Goal: Task Accomplishment & Management: Use online tool/utility

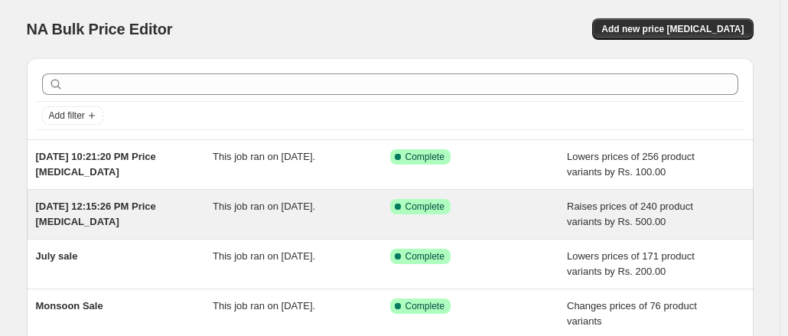
click at [144, 211] on span "[DATE] 12:15:26 PM Price [MEDICAL_DATA]" at bounding box center [96, 213] width 120 height 27
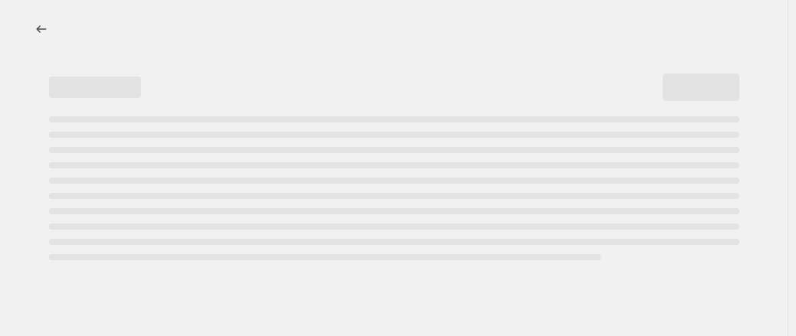
select select "by"
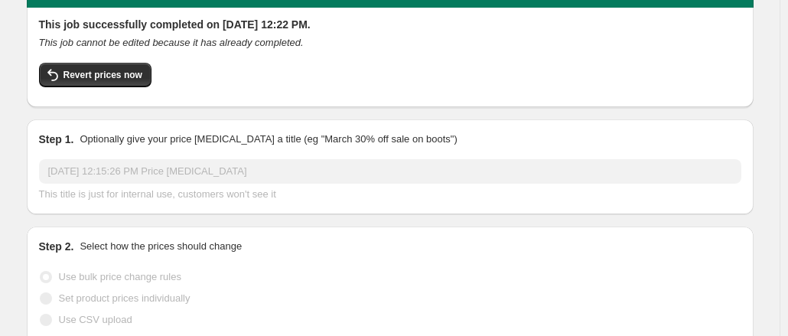
scroll to position [76, 0]
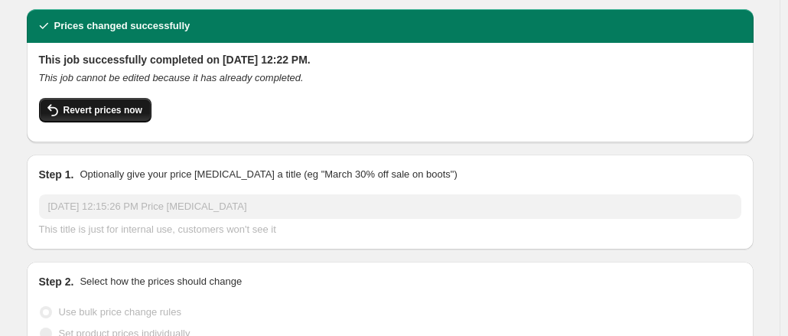
click at [91, 104] on span "Revert prices now" at bounding box center [102, 110] width 79 height 12
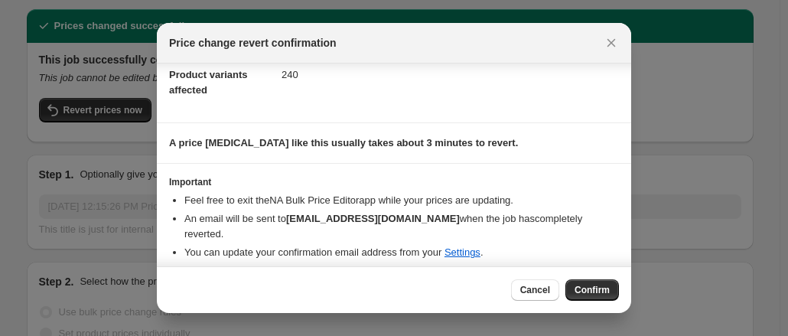
scroll to position [0, 0]
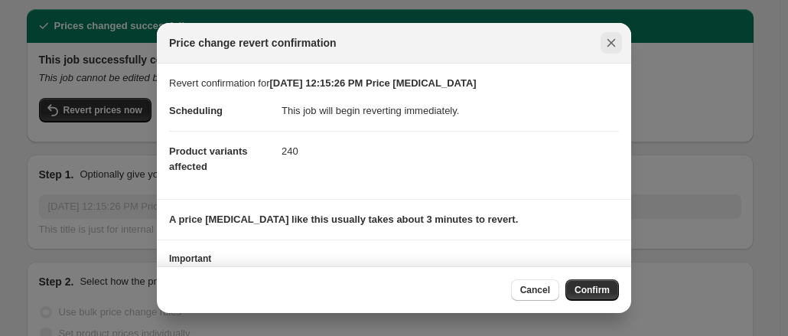
click at [610, 42] on icon "Close" at bounding box center [611, 42] width 15 height 15
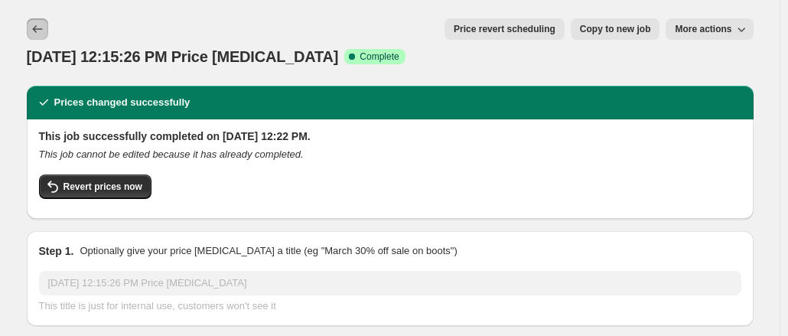
click at [45, 31] on icon "Price change jobs" at bounding box center [37, 28] width 15 height 15
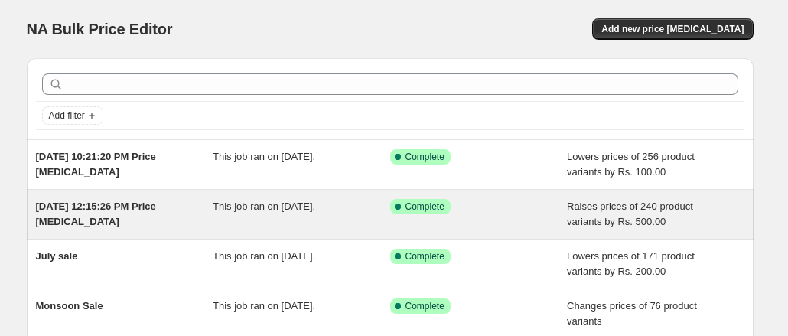
click at [254, 220] on div "This job ran on September 1, 2025." at bounding box center [301, 214] width 177 height 31
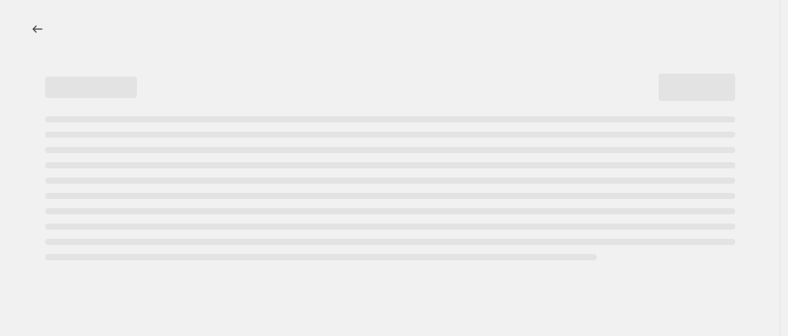
select select "by"
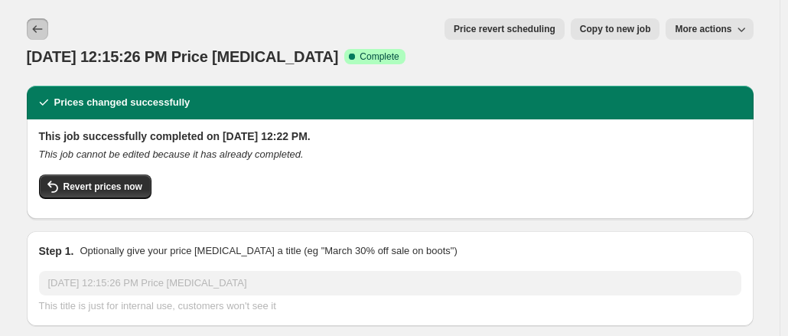
click at [45, 31] on icon "Price change jobs" at bounding box center [37, 28] width 15 height 15
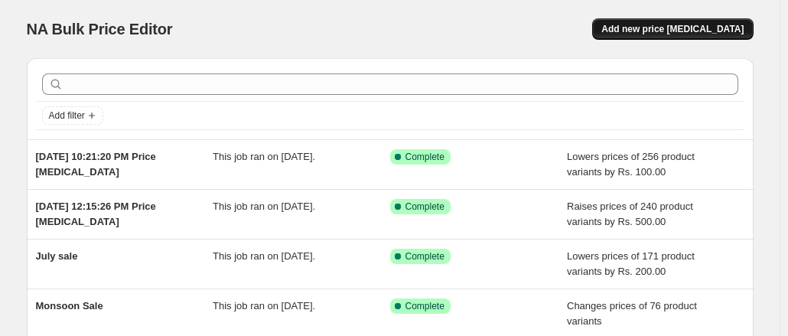
click at [668, 27] on span "Add new price change job" at bounding box center [672, 29] width 142 height 12
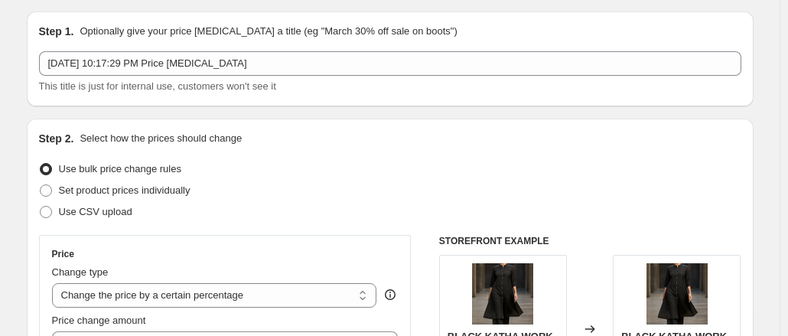
scroll to position [229, 0]
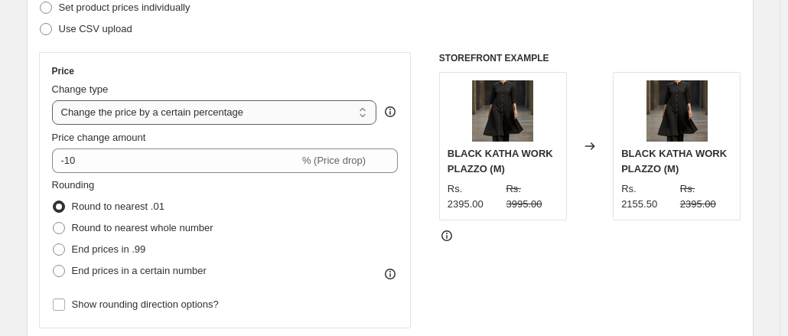
click at [368, 109] on select "Change the price to a certain amount Change the price by a certain amount Chang…" at bounding box center [214, 112] width 325 height 24
select select "by"
click at [55, 100] on select "Change the price to a certain amount Change the price by a certain amount Chang…" at bounding box center [214, 112] width 325 height 24
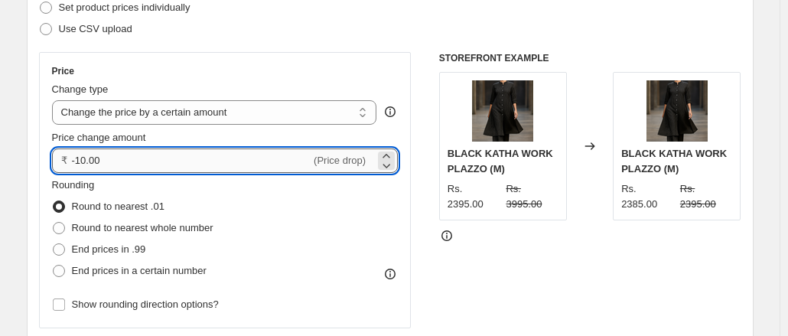
click at [90, 160] on input "-10.00" at bounding box center [191, 160] width 239 height 24
click at [105, 160] on input "-40000.00" at bounding box center [191, 160] width 239 height 24
type input "-400.00"
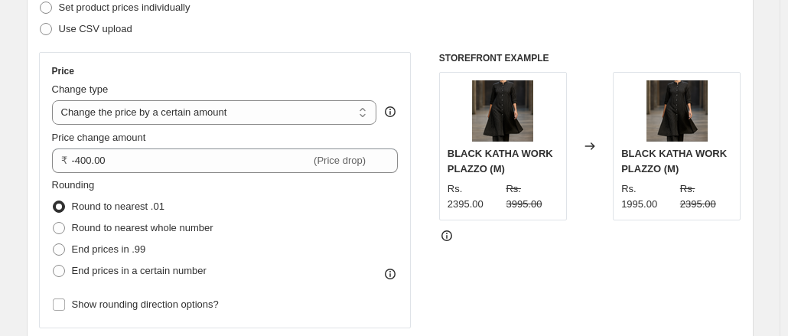
click at [311, 204] on div "Rounding Round to nearest .01 Round to nearest whole number End prices in .99 E…" at bounding box center [225, 229] width 347 height 104
click at [57, 229] on span at bounding box center [59, 228] width 12 height 12
click at [54, 223] on input "Round to nearest whole number" at bounding box center [53, 222] width 1 height 1
radio input "true"
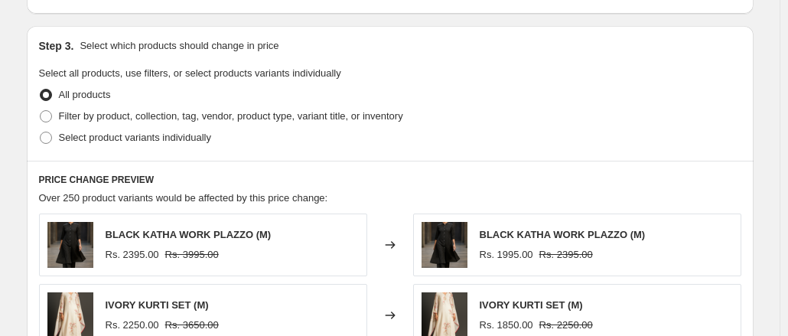
scroll to position [535, 0]
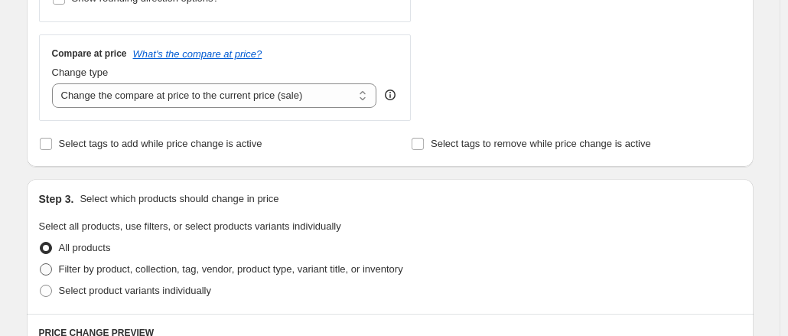
click at [52, 271] on span at bounding box center [46, 269] width 12 height 12
click at [41, 264] on input "Filter by product, collection, tag, vendor, product type, variant title, or inv…" at bounding box center [40, 263] width 1 height 1
radio input "true"
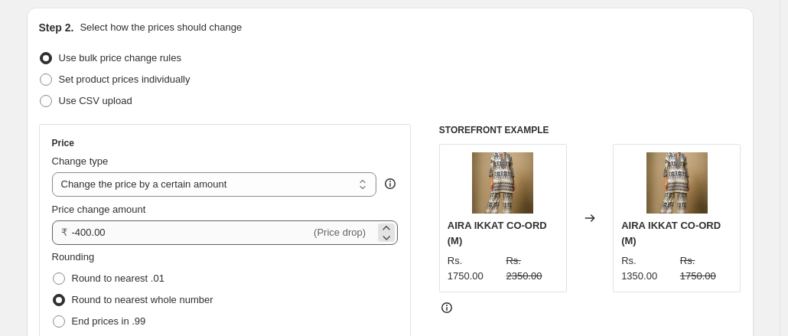
scroll to position [153, 0]
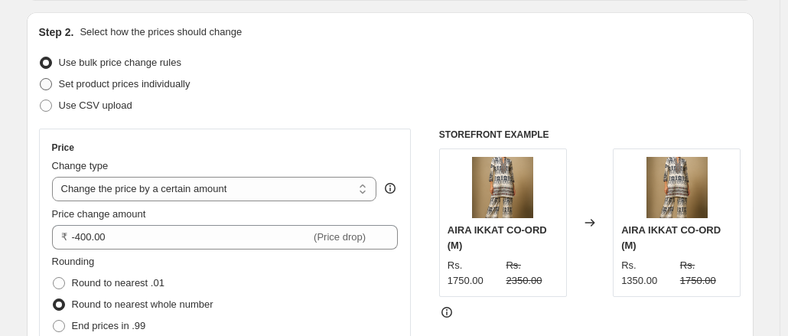
click at [47, 86] on span at bounding box center [46, 84] width 12 height 12
click at [41, 79] on input "Set product prices individually" at bounding box center [40, 78] width 1 height 1
radio input "true"
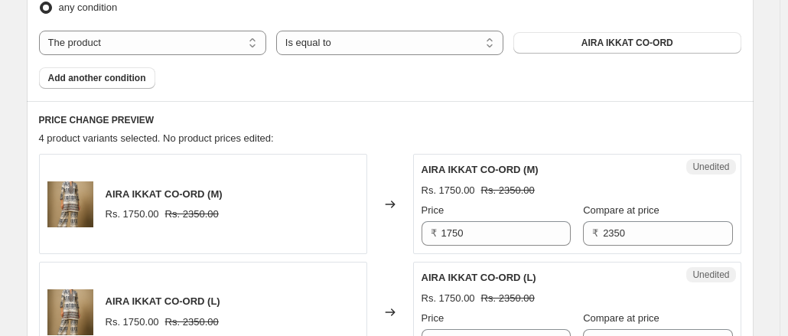
scroll to position [459, 0]
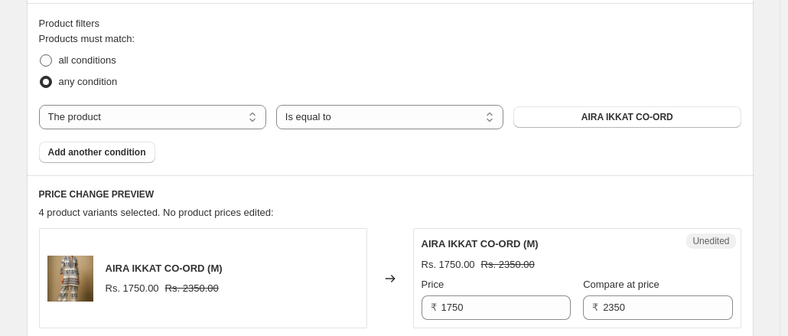
click at [47, 62] on span at bounding box center [46, 60] width 12 height 12
click at [41, 55] on input "all conditions" at bounding box center [40, 54] width 1 height 1
radio input "true"
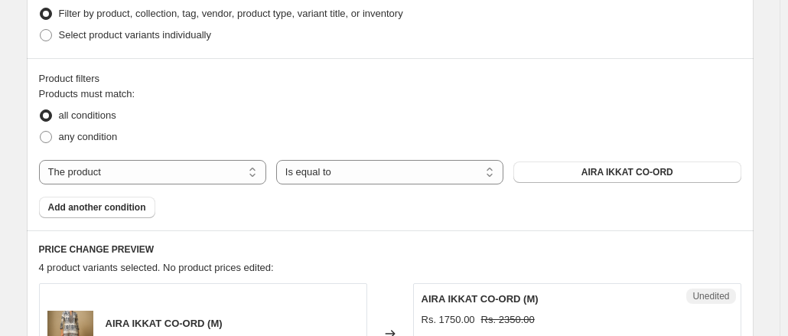
scroll to position [382, 0]
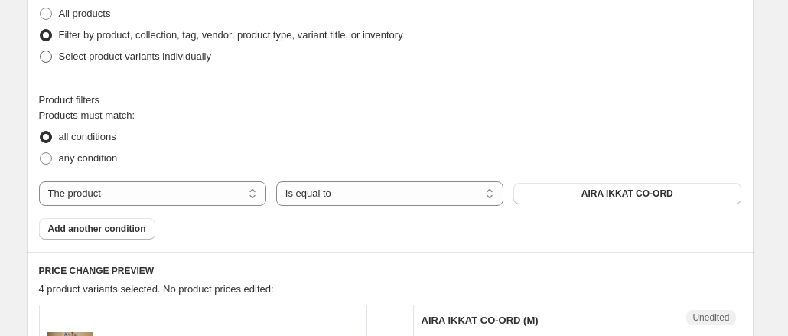
click at [52, 59] on span at bounding box center [46, 56] width 12 height 12
click at [41, 51] on input "Select product variants individually" at bounding box center [40, 50] width 1 height 1
radio input "true"
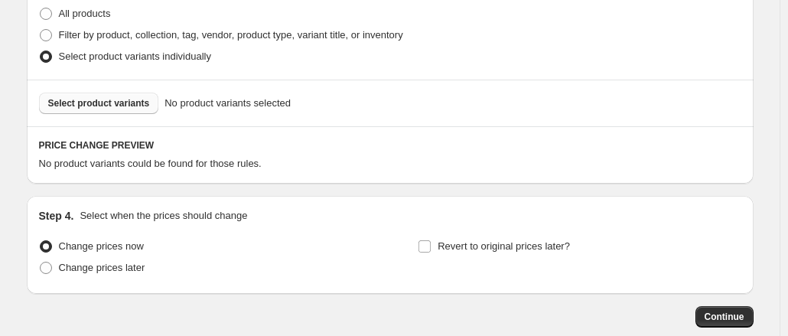
click at [117, 109] on button "Select product variants" at bounding box center [99, 103] width 120 height 21
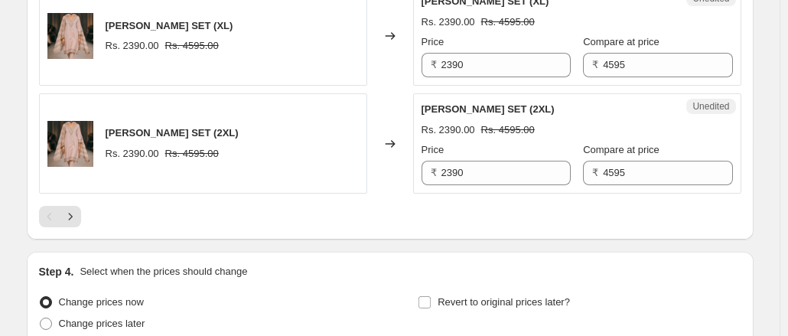
scroll to position [2644, 0]
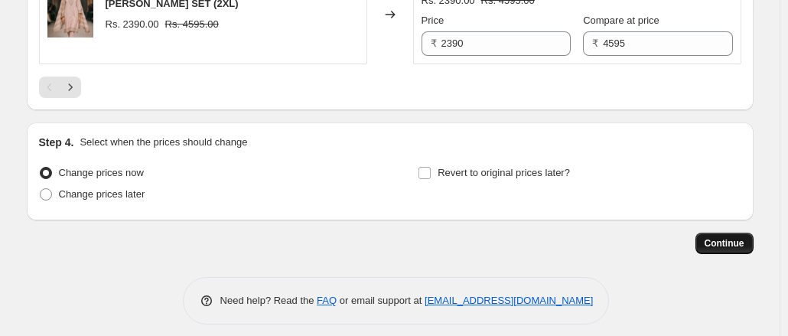
click at [728, 237] on span "Continue" at bounding box center [725, 243] width 40 height 12
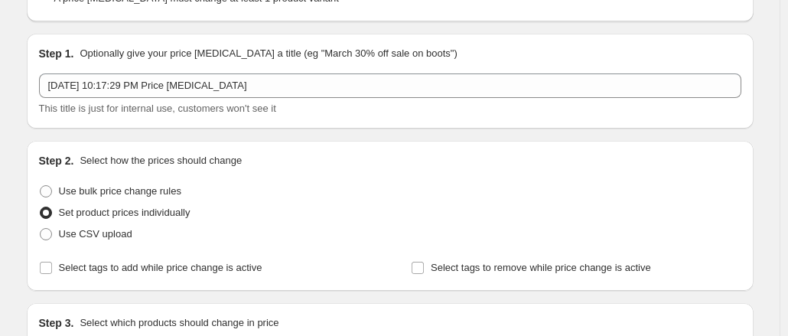
scroll to position [0, 0]
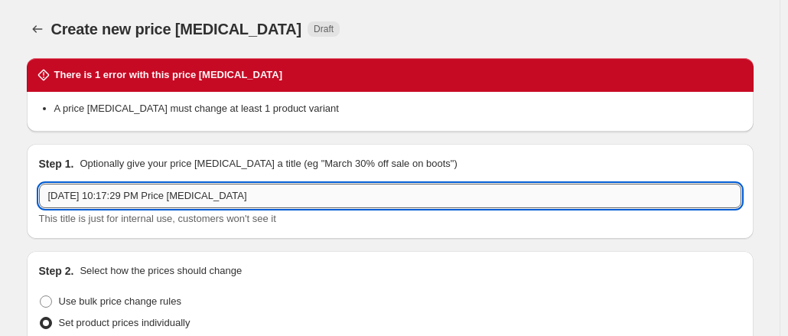
click at [252, 195] on input "Sep 13, 2025, 10:17:29 PM Price change job" at bounding box center [390, 196] width 702 height 24
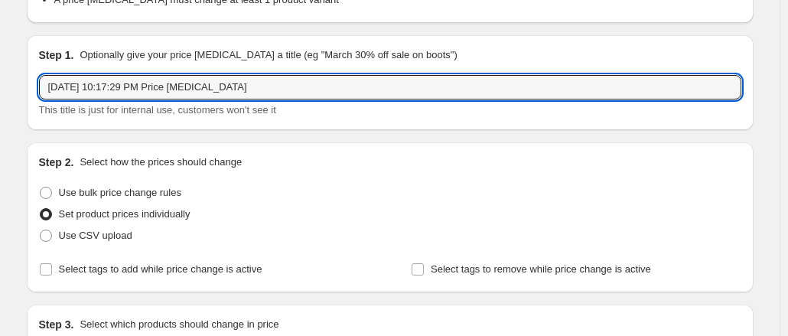
scroll to position [76, 0]
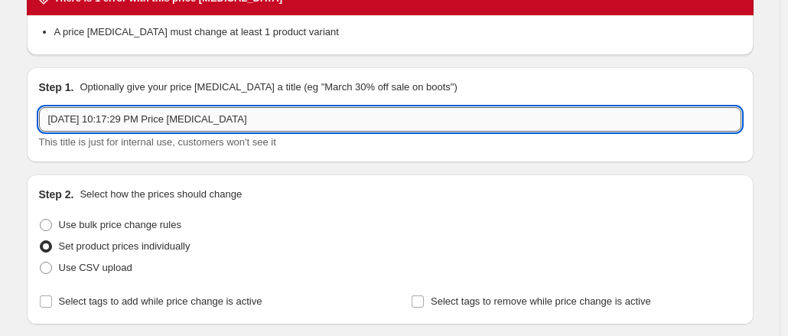
click at [273, 122] on input "Sep 13, 2025, 10:17:29 PM Price change job" at bounding box center [390, 119] width 702 height 24
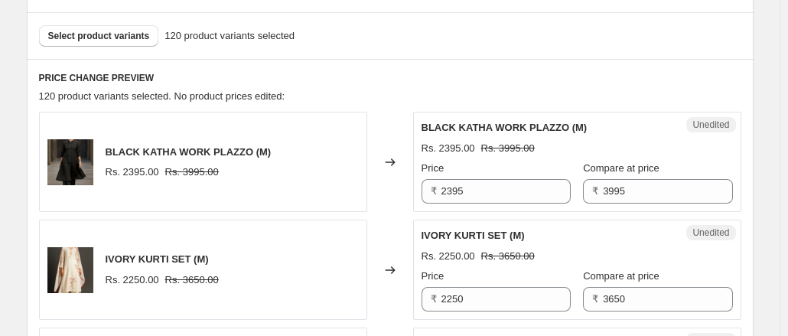
scroll to position [459, 0]
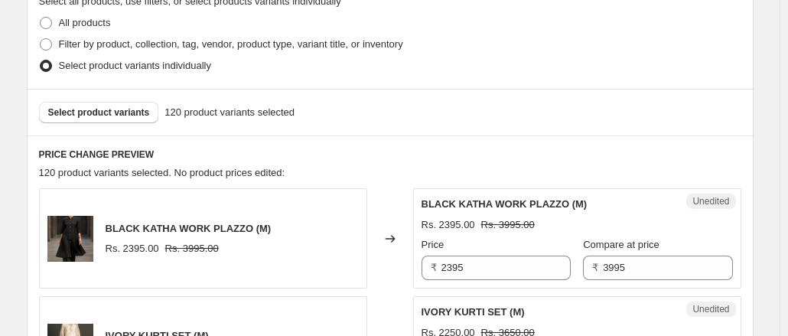
click at [202, 111] on span "120 product variants selected" at bounding box center [229, 112] width 130 height 15
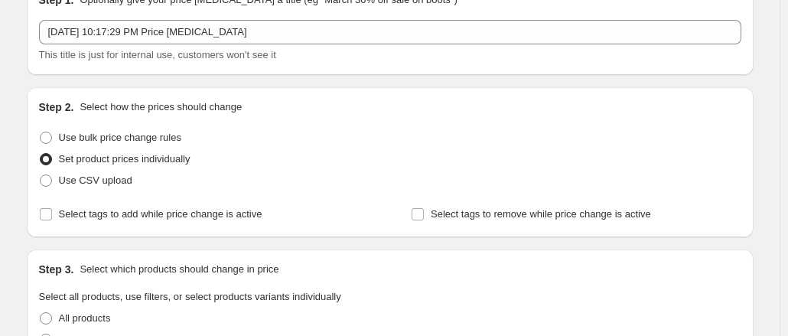
scroll to position [153, 0]
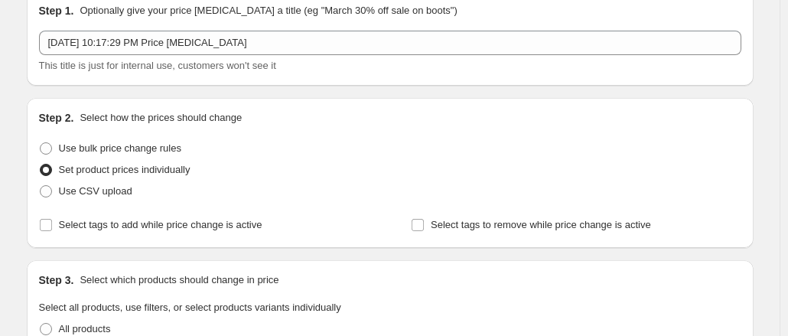
click at [235, 29] on div "Step 1. Optionally give your price change job a title (eg "March 30% off sale o…" at bounding box center [390, 38] width 702 height 70
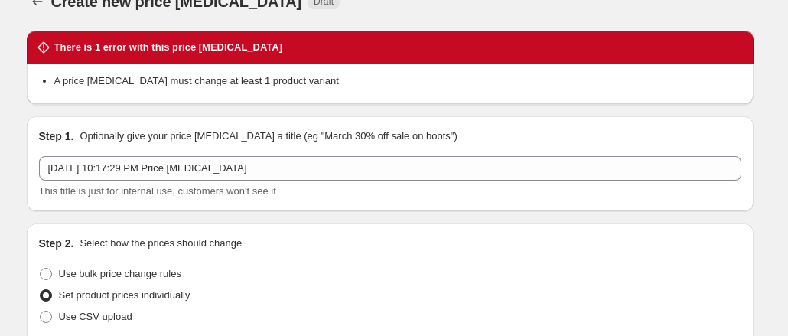
scroll to position [0, 0]
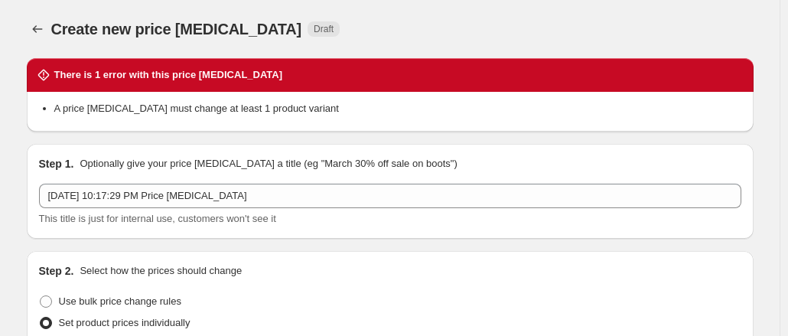
click at [189, 60] on div "There is 1 error with this price change job" at bounding box center [390, 75] width 727 height 34
click at [41, 27] on icon "Price change jobs" at bounding box center [37, 28] width 15 height 15
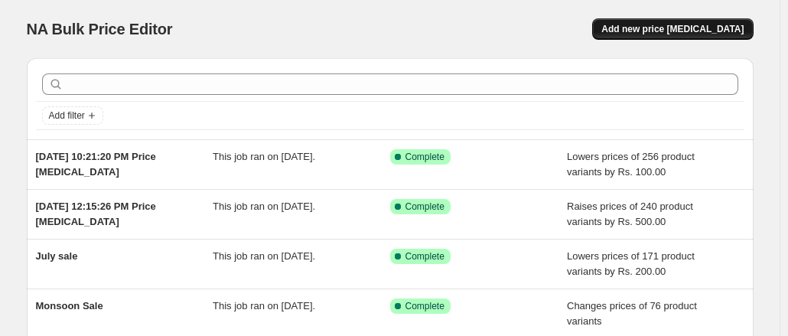
click at [650, 26] on span "Add new price change job" at bounding box center [672, 29] width 142 height 12
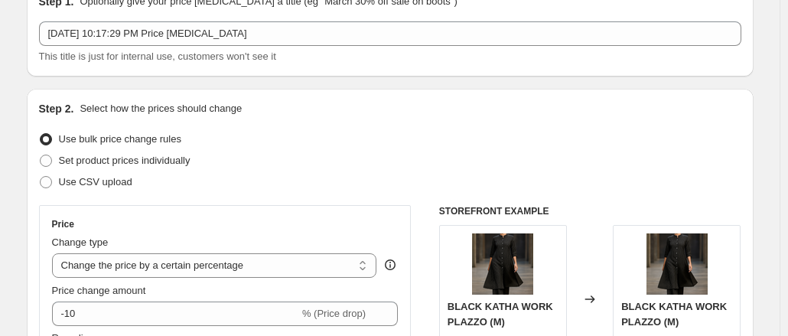
scroll to position [229, 0]
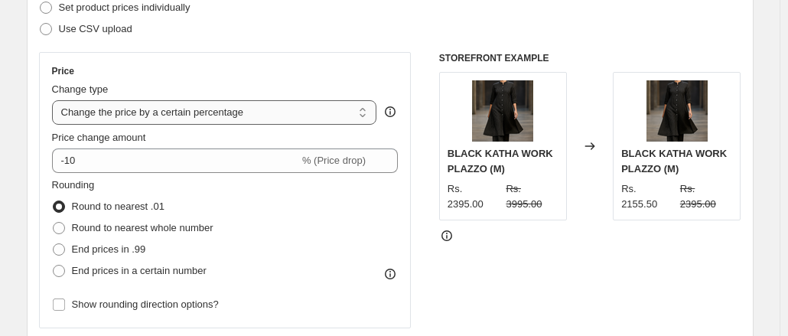
click at [361, 120] on select "Change the price to a certain amount Change the price by a certain amount Chang…" at bounding box center [214, 112] width 325 height 24
select select "by"
click at [55, 100] on select "Change the price to a certain amount Change the price by a certain amount Chang…" at bounding box center [214, 112] width 325 height 24
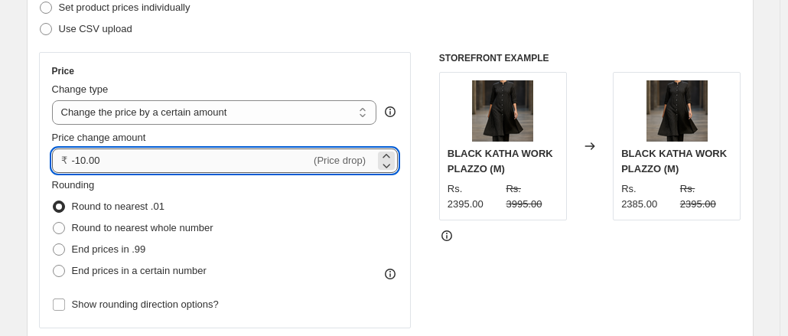
click at [90, 160] on input "-10.00" at bounding box center [191, 160] width 239 height 24
type input "-35000.00"
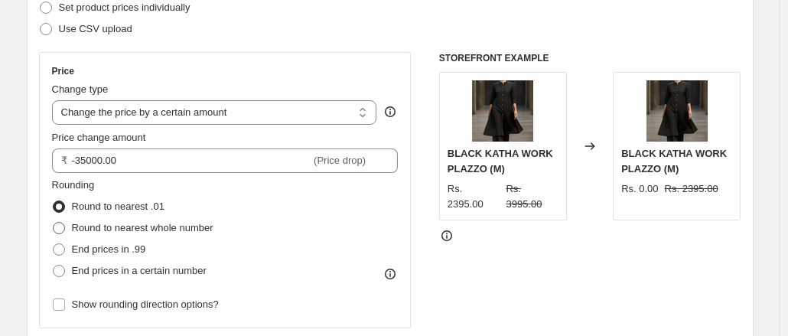
click at [60, 232] on span at bounding box center [59, 228] width 12 height 12
click at [54, 223] on input "Round to nearest whole number" at bounding box center [53, 222] width 1 height 1
radio input "true"
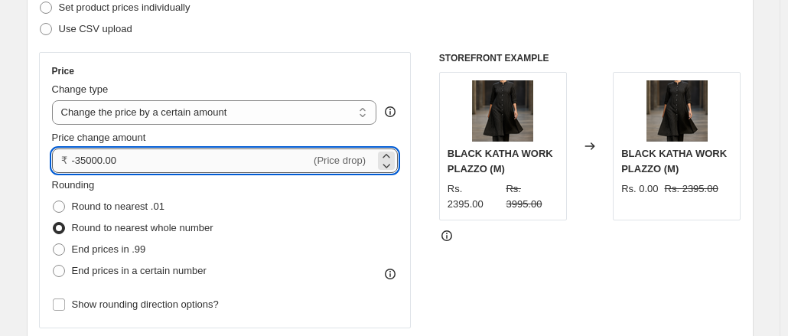
click at [107, 158] on input "-35000.00" at bounding box center [191, 160] width 239 height 24
click at [103, 163] on input "-3500" at bounding box center [191, 160] width 239 height 24
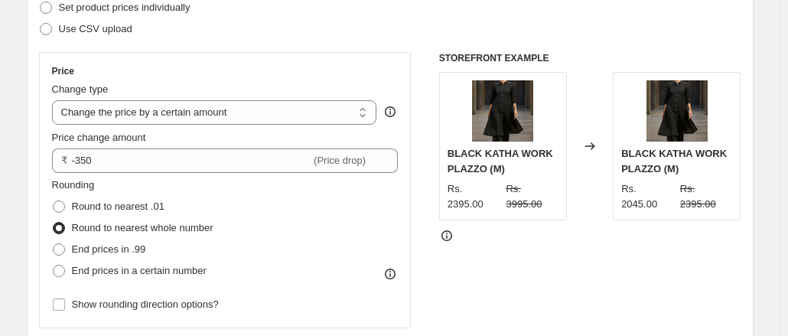
type input "-350.00"
click at [213, 205] on div "Round to nearest .01" at bounding box center [132, 206] width 161 height 21
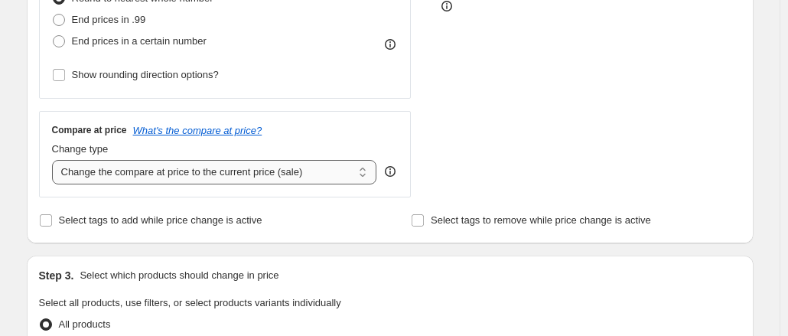
click at [366, 174] on select "Change the compare at price to the current price (sale) Change the compare at p…" at bounding box center [214, 172] width 325 height 24
select select "no_change"
click at [55, 160] on select "Change the compare at price to the current price (sale) Change the compare at p…" at bounding box center [214, 172] width 325 height 24
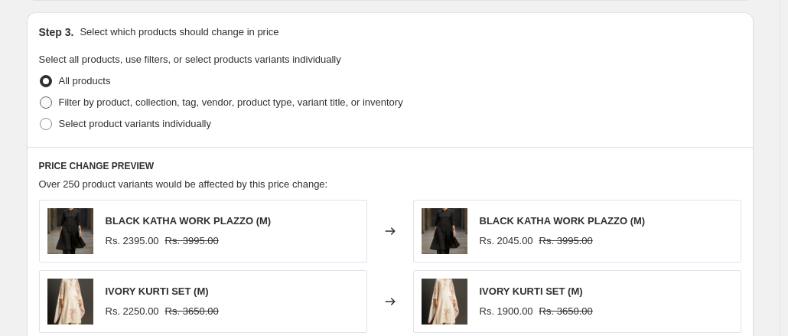
scroll to position [688, 0]
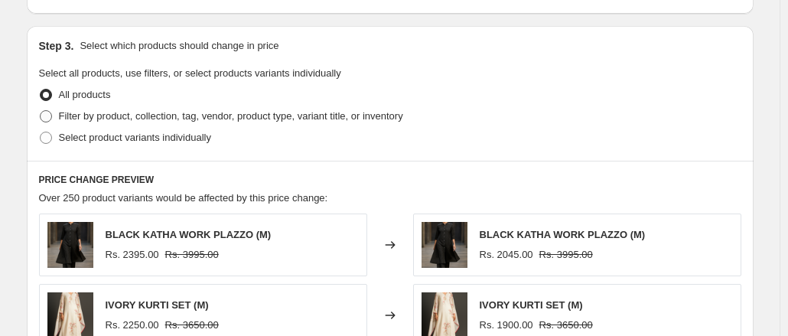
click at [51, 114] on span at bounding box center [46, 116] width 12 height 12
click at [41, 111] on input "Filter by product, collection, tag, vendor, product type, variant title, or inv…" at bounding box center [40, 110] width 1 height 1
radio input "true"
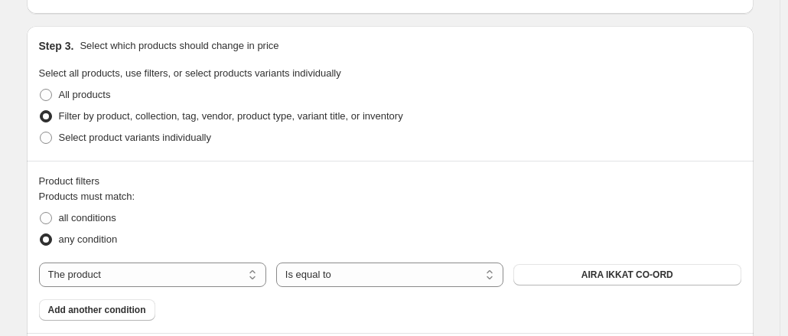
click at [51, 114] on span at bounding box center [46, 116] width 12 height 12
click at [41, 111] on input "Filter by product, collection, tag, vendor, product type, variant title, or inv…" at bounding box center [40, 110] width 1 height 1
click at [54, 145] on label "Select product variants individually" at bounding box center [125, 137] width 172 height 21
click at [41, 132] on input "Select product variants individually" at bounding box center [40, 132] width 1 height 1
radio input "true"
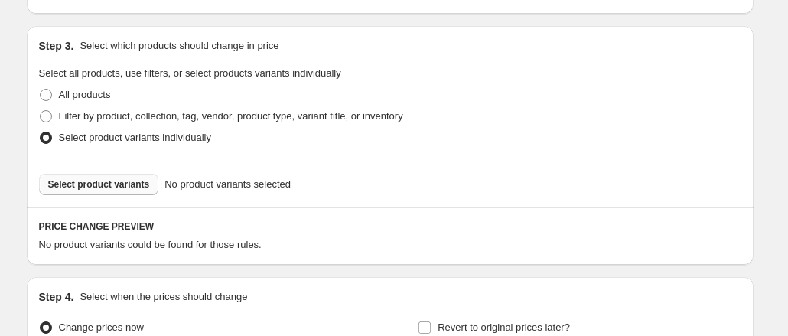
click at [127, 185] on span "Select product variants" at bounding box center [99, 184] width 102 height 12
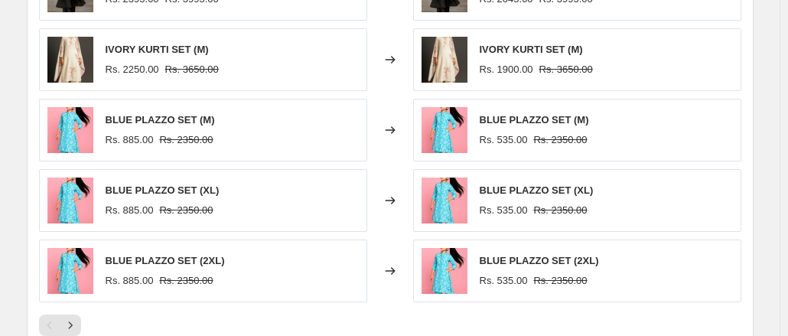
scroll to position [1007, 0]
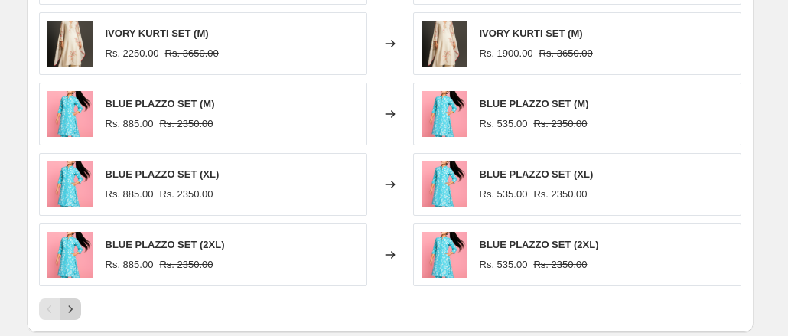
click at [69, 303] on icon "Next" at bounding box center [70, 308] width 15 height 15
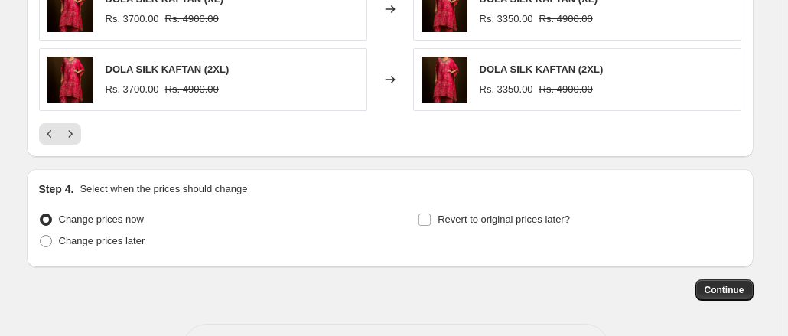
scroll to position [1236, 0]
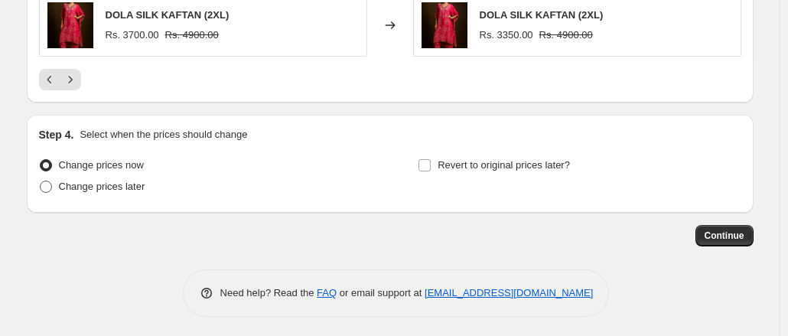
click at [50, 181] on span at bounding box center [46, 187] width 12 height 12
click at [41, 181] on input "Change prices later" at bounding box center [40, 181] width 1 height 1
radio input "true"
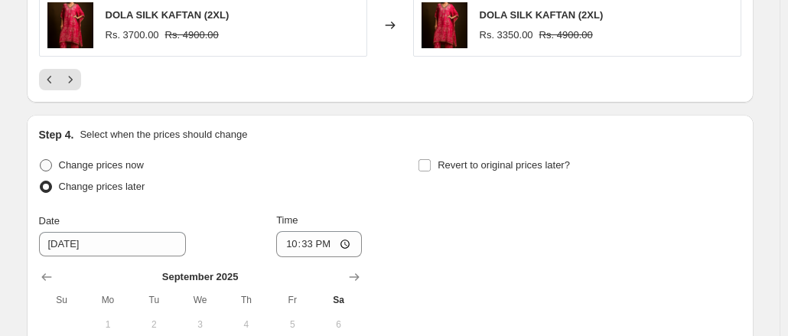
click at [50, 159] on span at bounding box center [46, 165] width 12 height 12
click at [41, 159] on input "Change prices now" at bounding box center [40, 159] width 1 height 1
radio input "true"
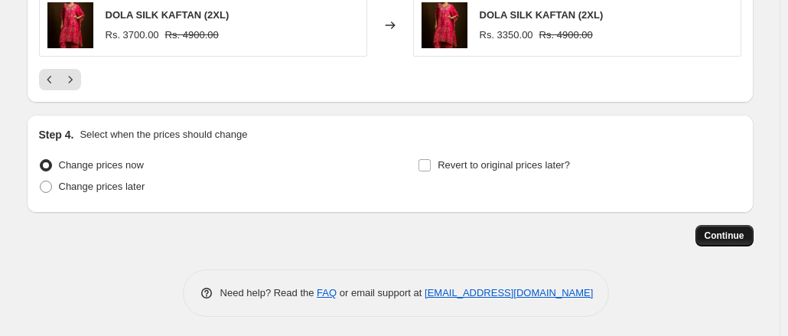
click at [736, 229] on span "Continue" at bounding box center [725, 235] width 40 height 12
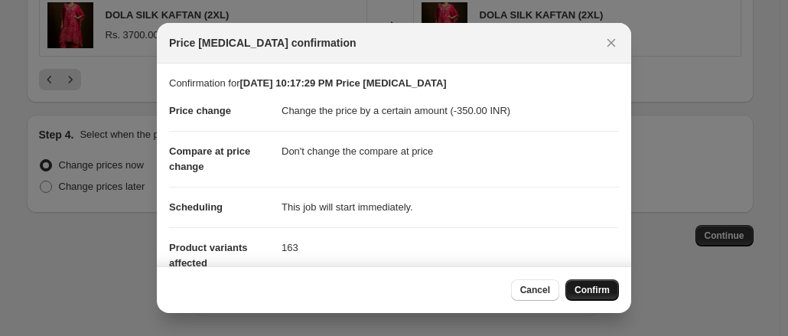
click at [583, 287] on span "Confirm" at bounding box center [591, 290] width 35 height 12
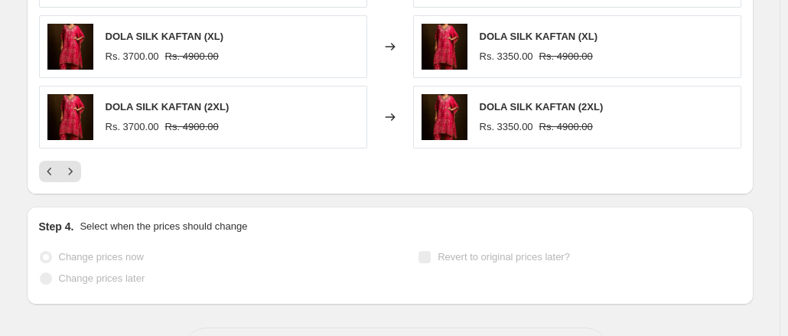
scroll to position [1313, 0]
